Goal: Use online tool/utility

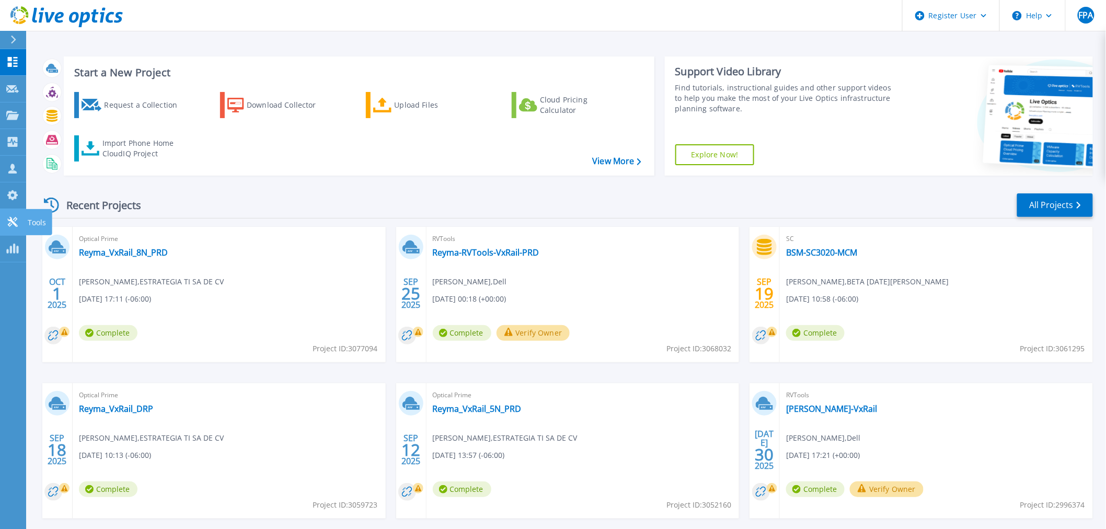
click at [13, 223] on icon at bounding box center [12, 222] width 10 height 10
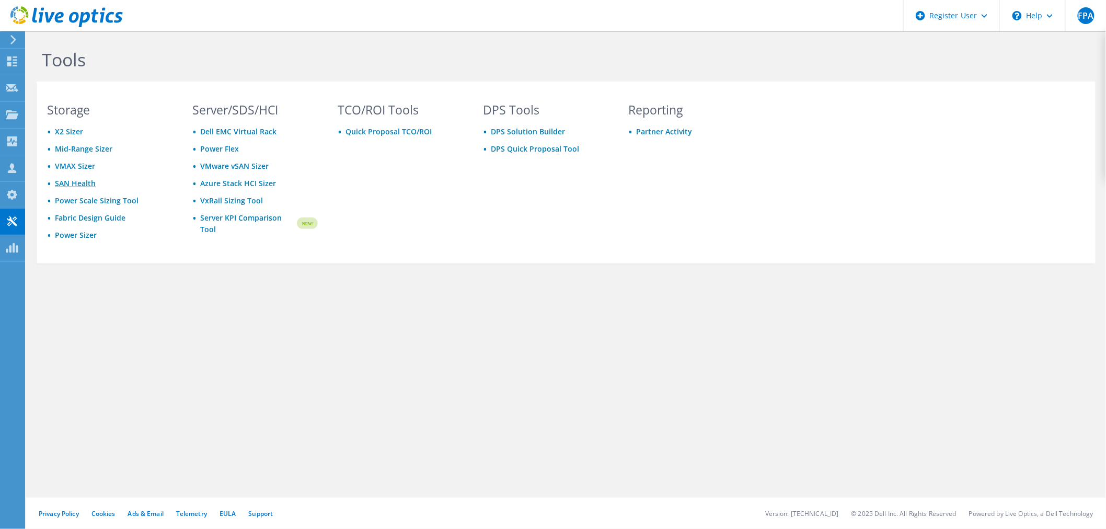
click at [81, 184] on link "SAN Health" at bounding box center [75, 183] width 41 height 10
